Goal: Navigation & Orientation: Find specific page/section

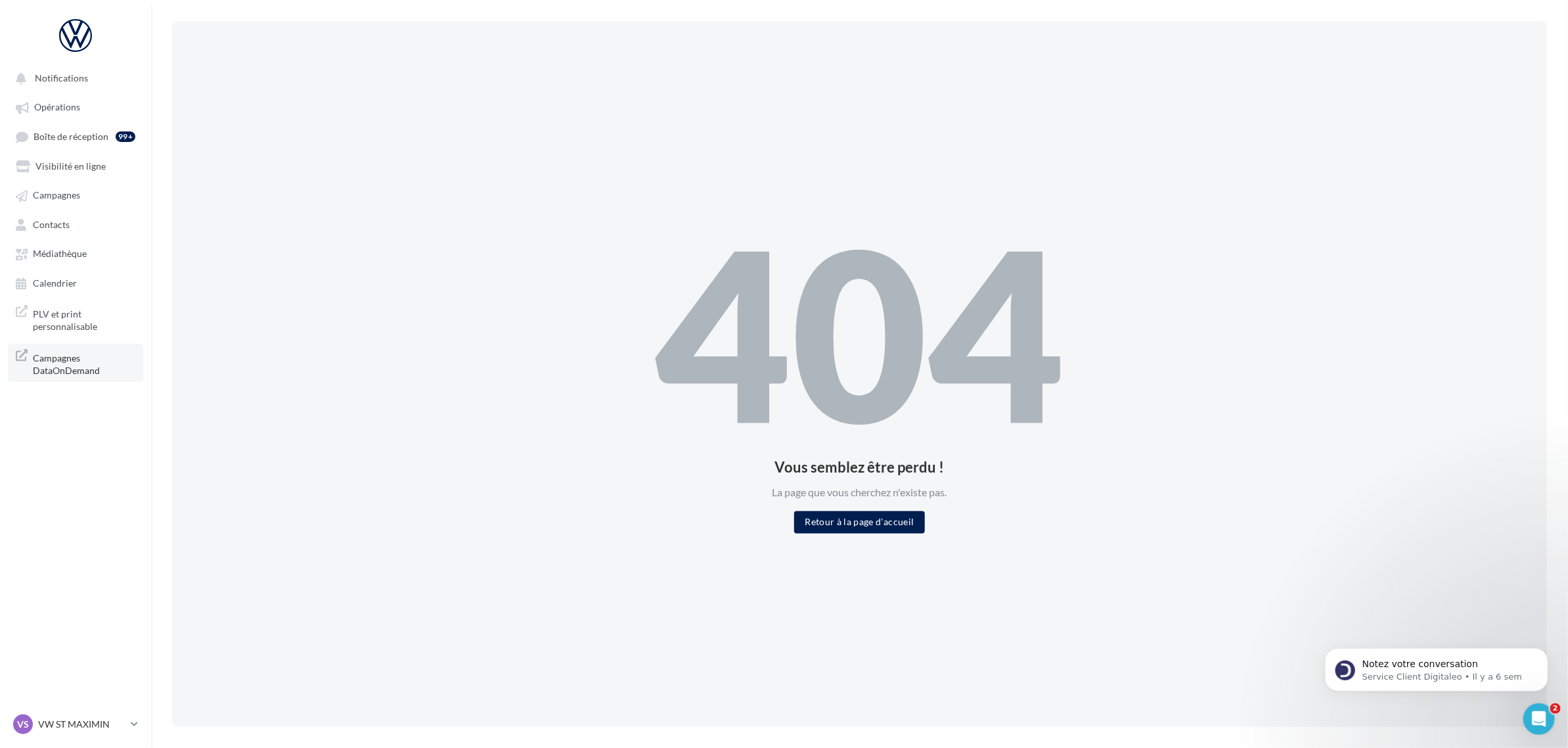
click at [100, 371] on span "Campagnes DataOnDemand" at bounding box center [84, 364] width 102 height 29
click at [81, 101] on link "Opérations" at bounding box center [75, 107] width 135 height 24
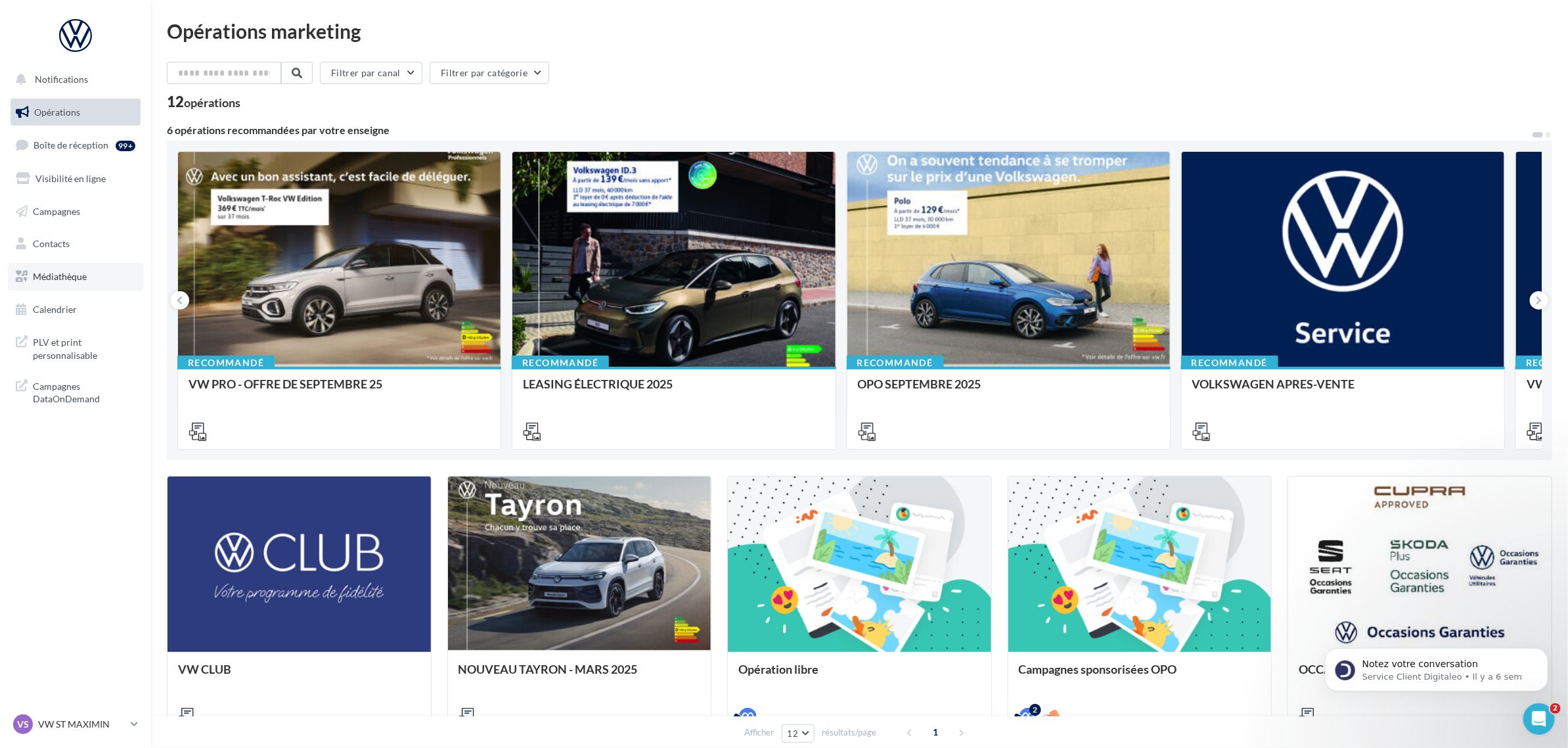
click at [83, 271] on span "Médiathèque" at bounding box center [60, 276] width 54 height 11
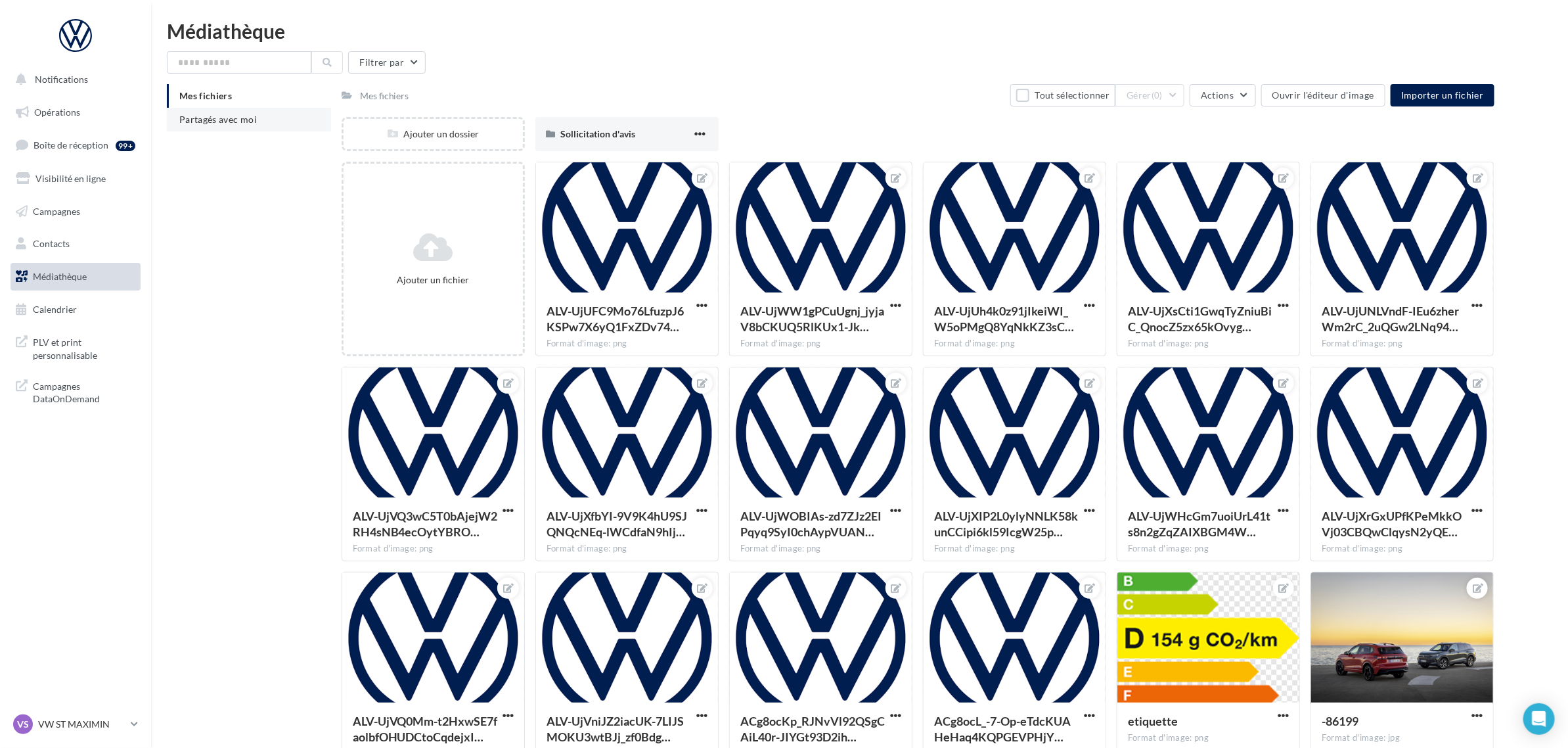
click at [247, 123] on span "Partagés avec moi" at bounding box center [218, 118] width 77 height 11
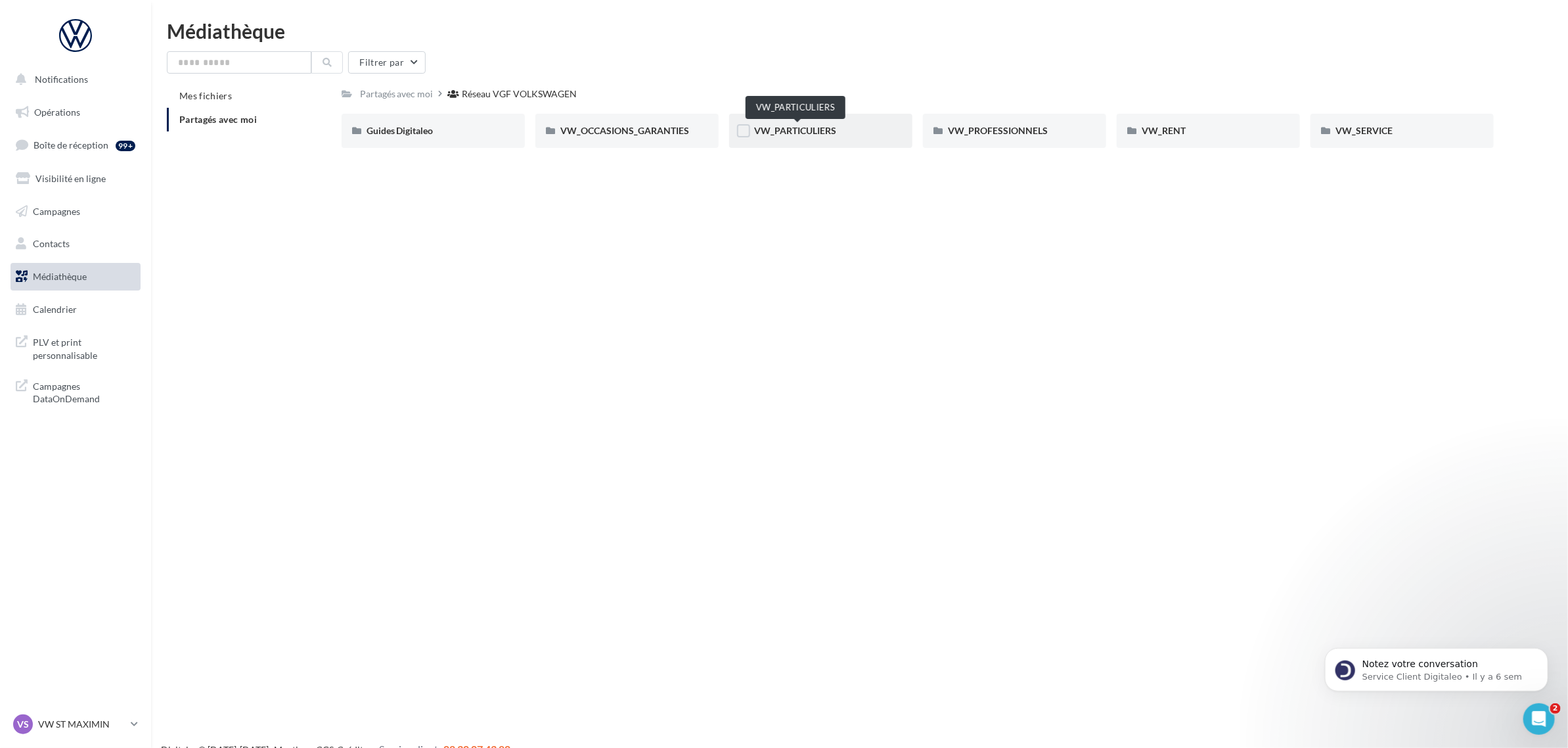
click at [768, 128] on span "VW_PARTICULIERS" at bounding box center [795, 130] width 82 height 11
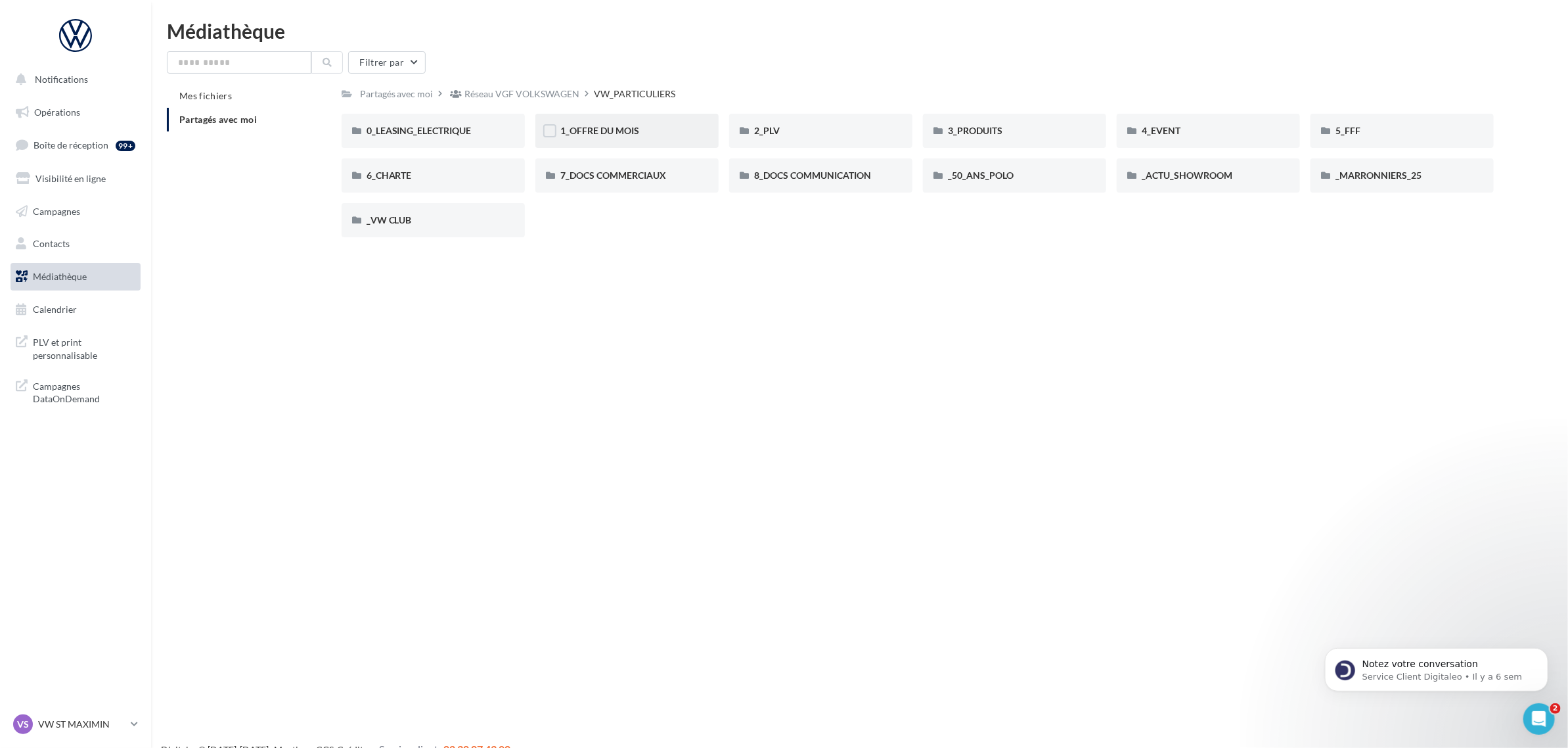
click at [661, 136] on div "1_OFFRE DU MOIS" at bounding box center [627, 131] width 133 height 13
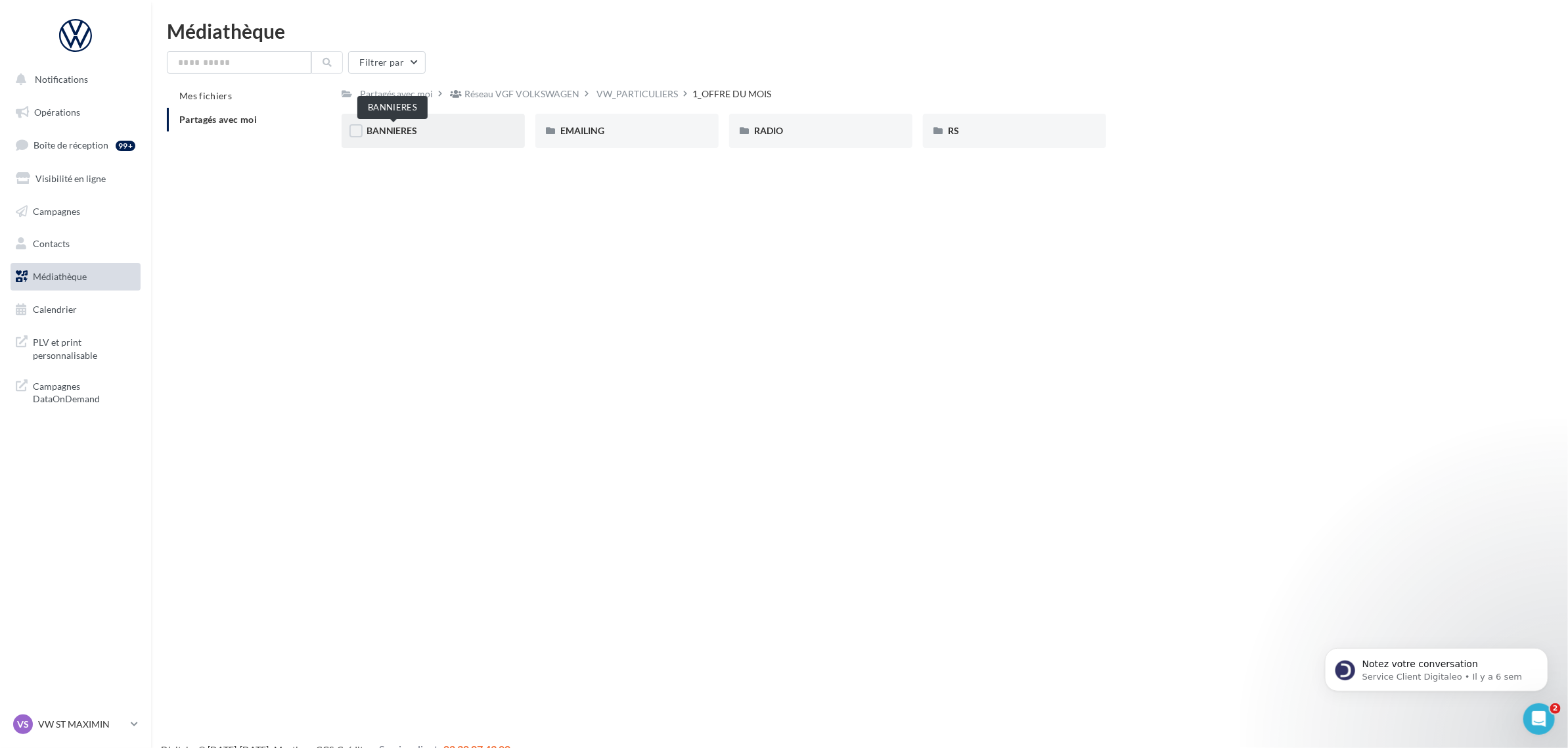
click at [395, 129] on span "BANNIERES" at bounding box center [392, 130] width 51 height 11
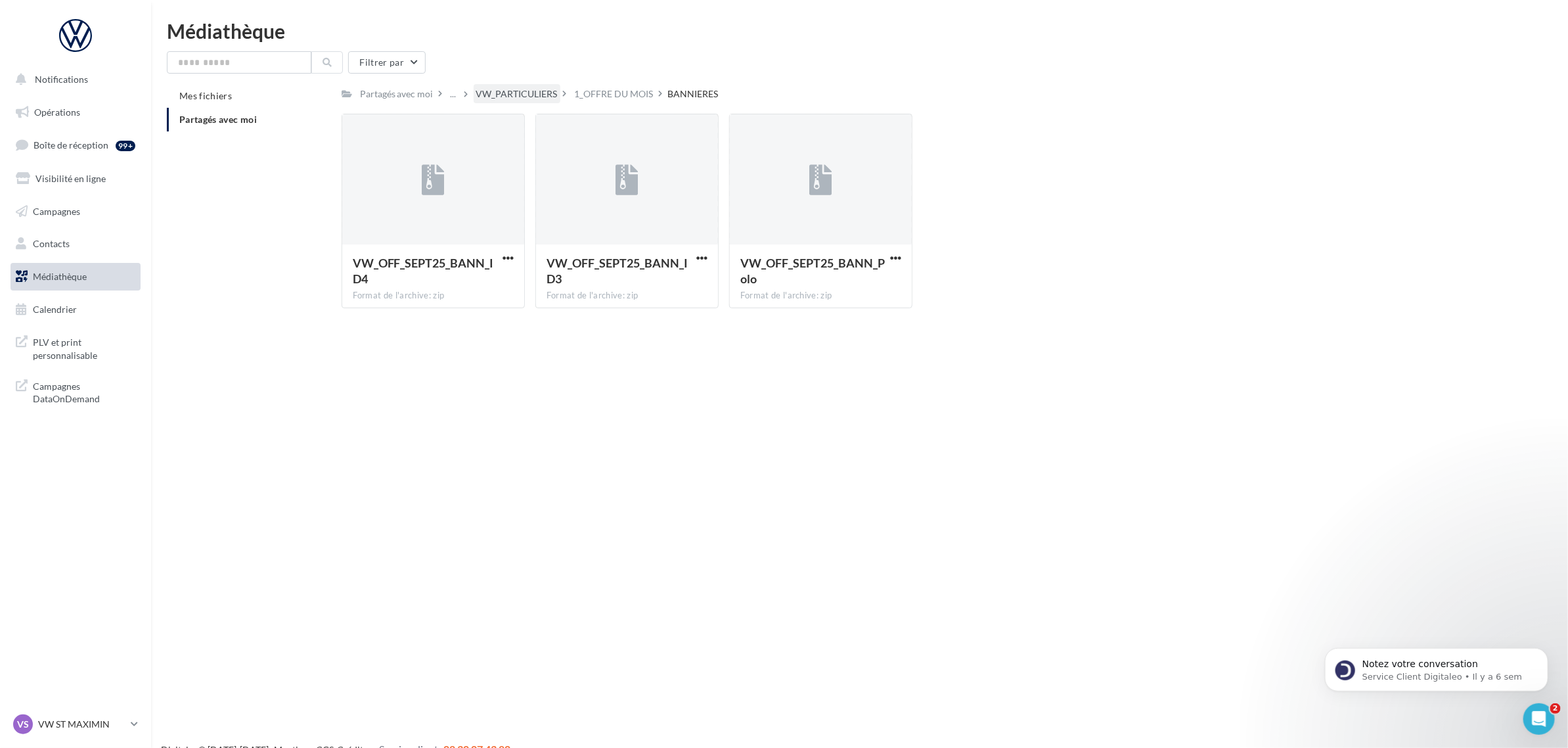
click at [508, 93] on div "VW_PARTICULIERS" at bounding box center [517, 94] width 81 height 13
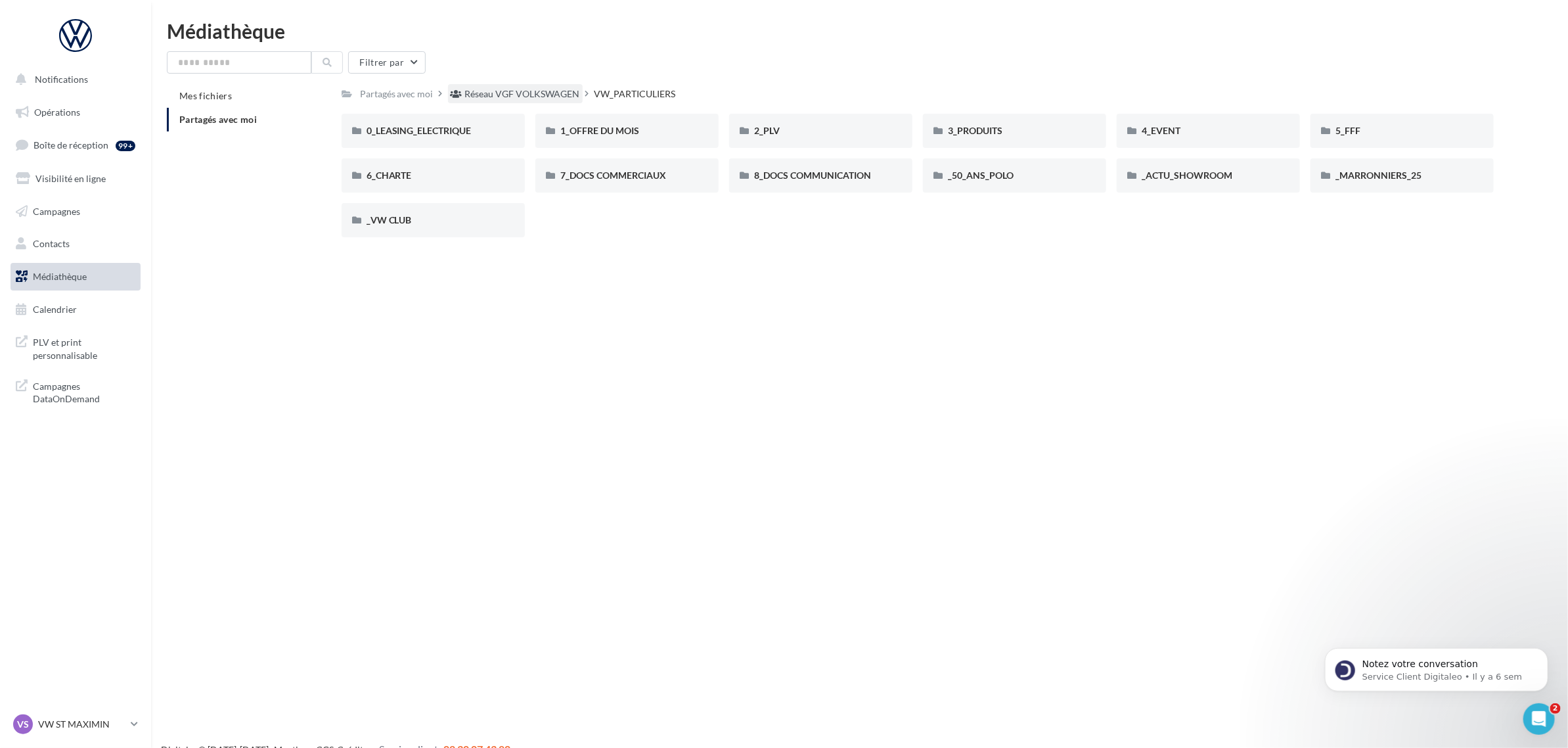
click at [513, 96] on div "Réseau VGF VOLKSWAGEN" at bounding box center [522, 94] width 115 height 13
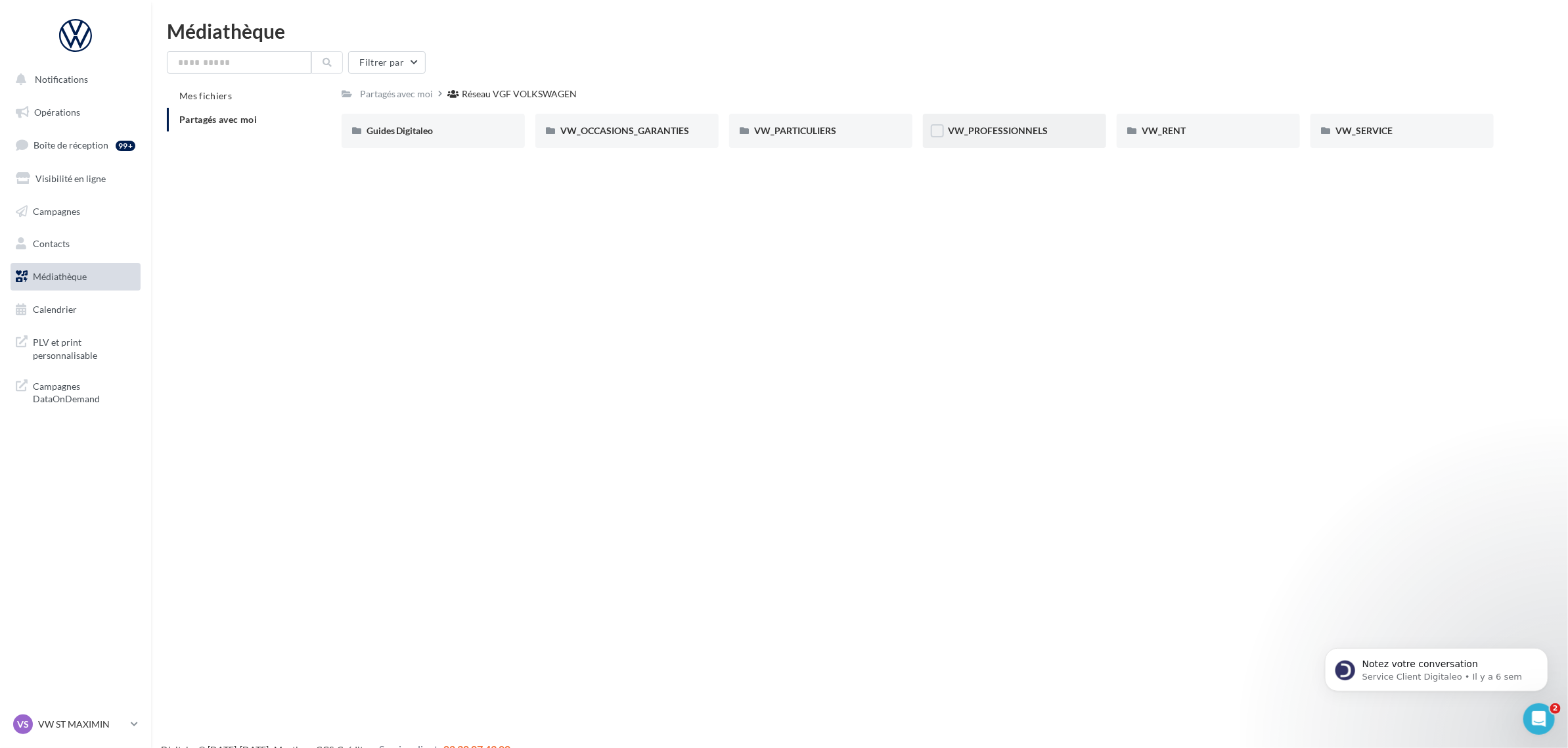
click at [996, 138] on div "VW_PROFESSIONNELS" at bounding box center [1014, 130] width 184 height 34
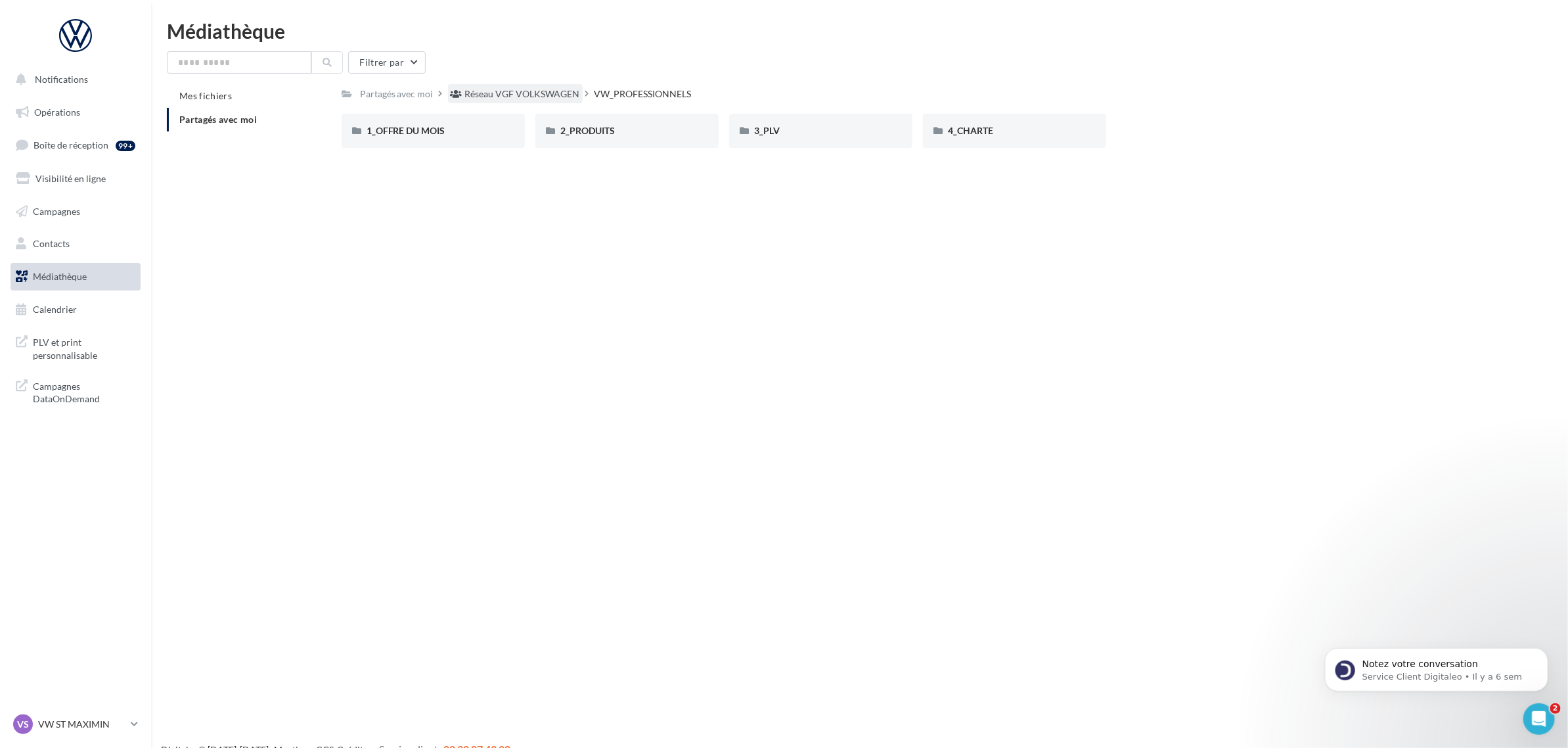
click at [537, 99] on div "Réseau VGF VOLKSWAGEN" at bounding box center [522, 94] width 115 height 13
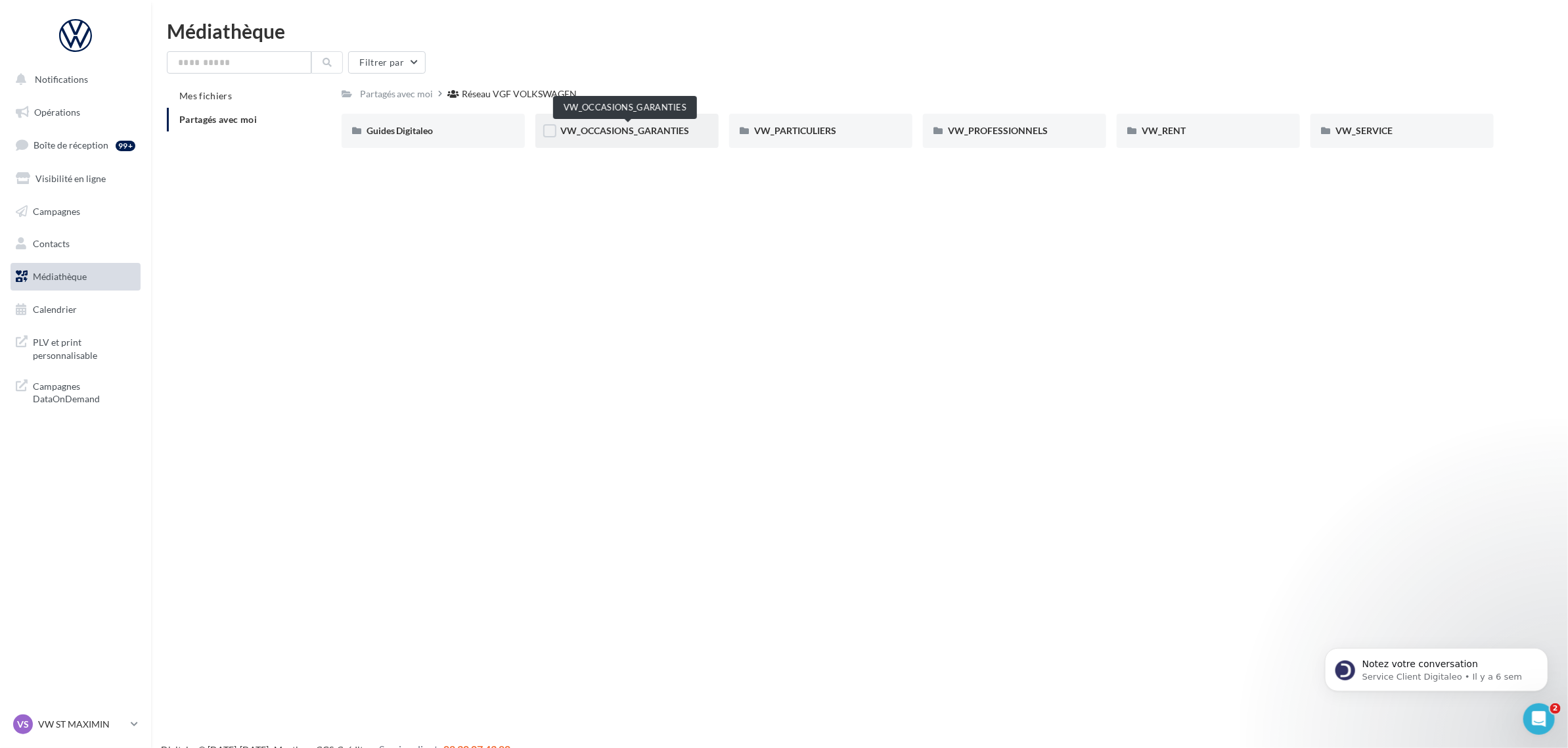
click at [634, 130] on span "VW_OCCASIONS_GARANTIES" at bounding box center [625, 130] width 129 height 11
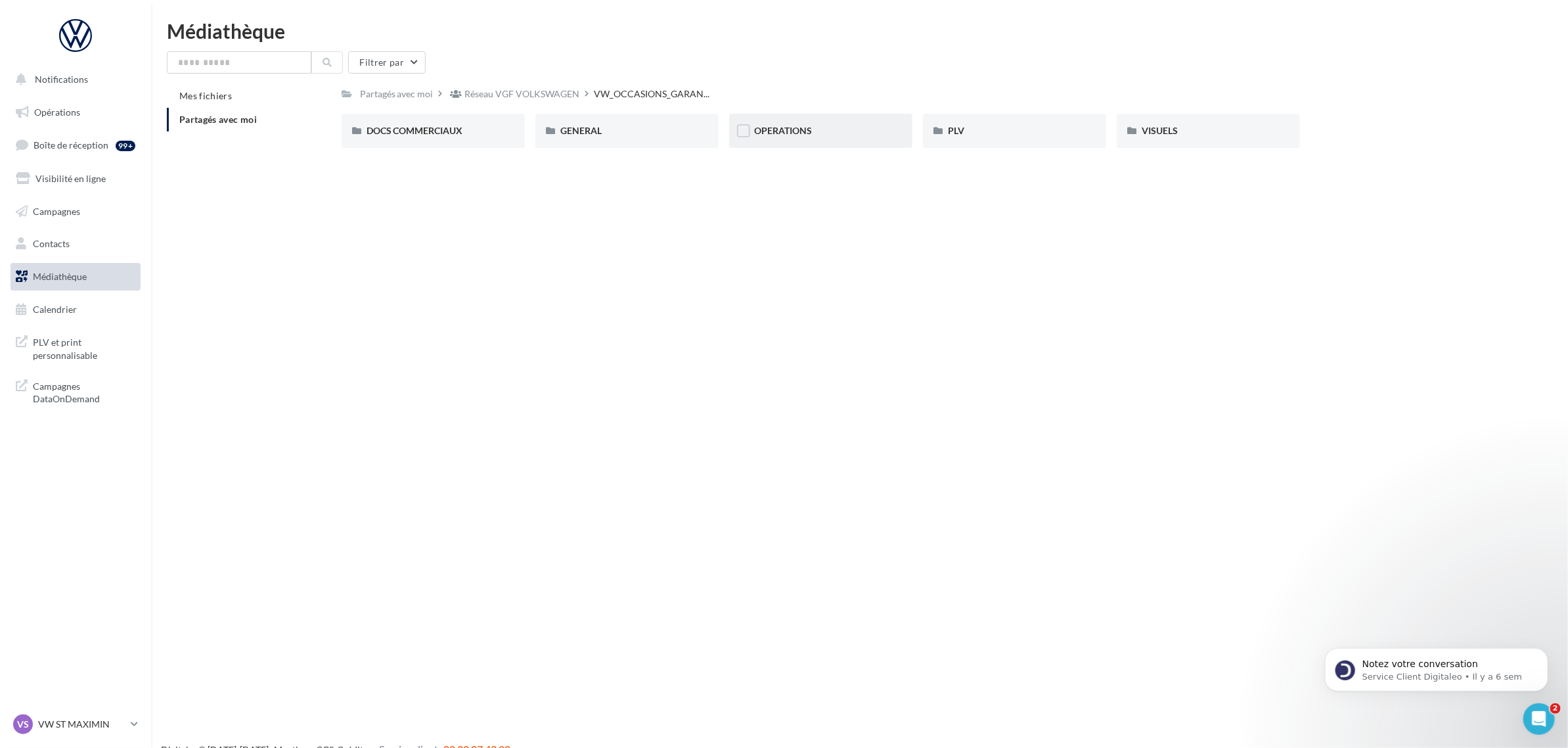
click at [823, 120] on div "OPERATIONS" at bounding box center [820, 130] width 184 height 34
